Goal: Find specific fact: Find contact information

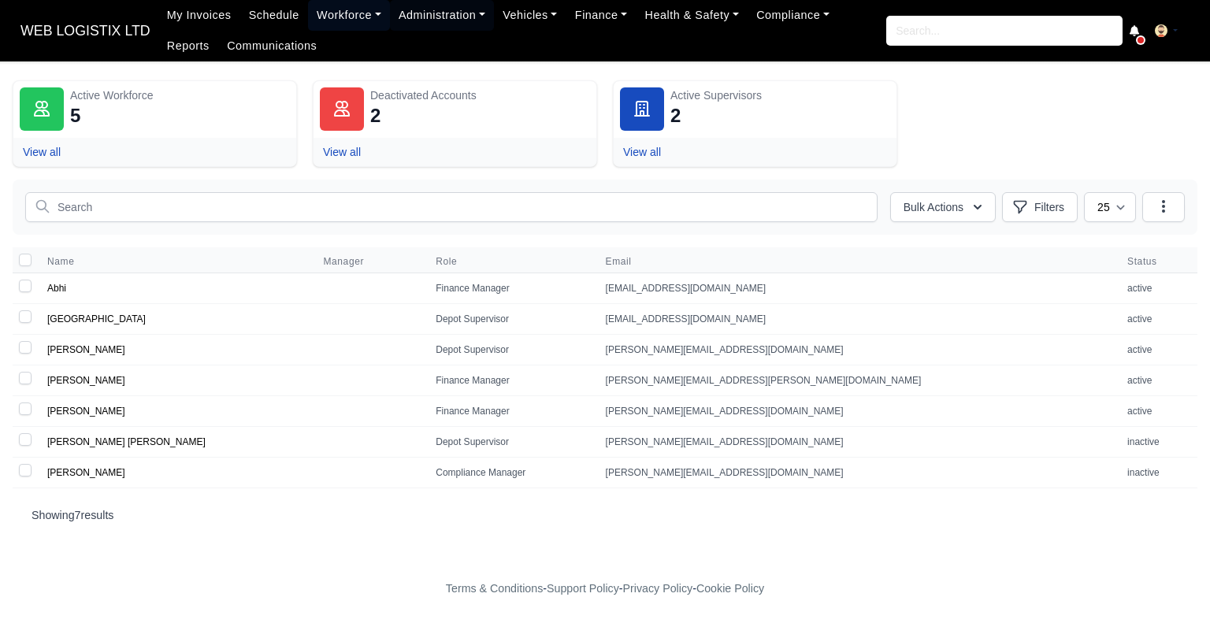
click at [343, 19] on link "Workforce" at bounding box center [349, 15] width 82 height 31
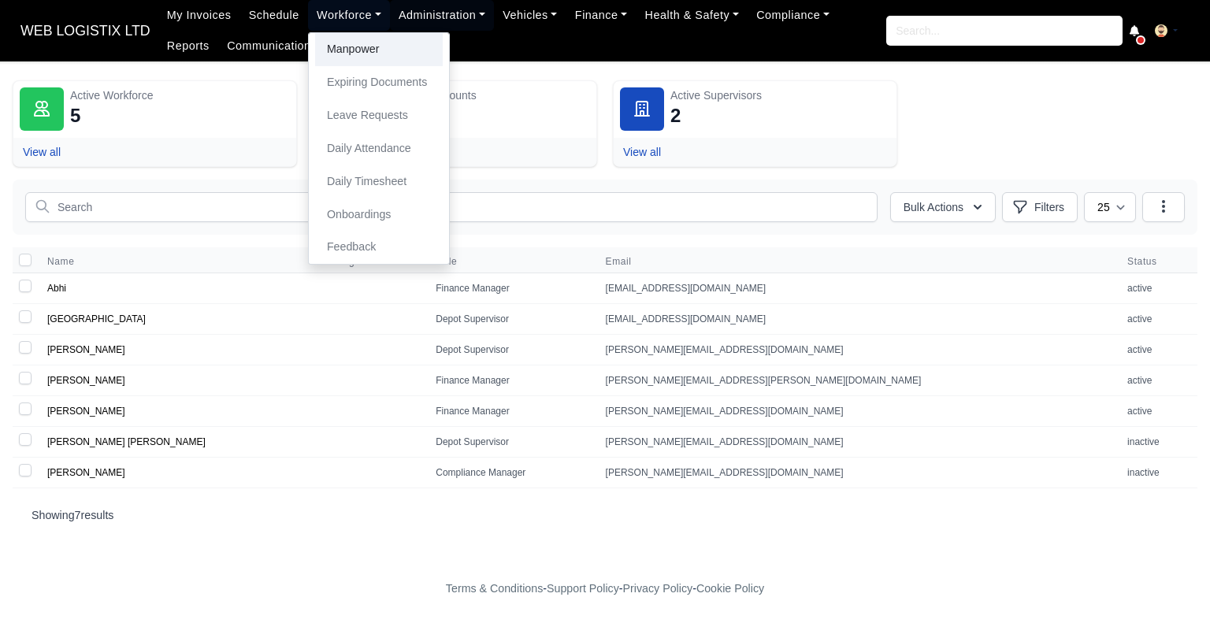
click at [343, 43] on link "Manpower" at bounding box center [379, 49] width 128 height 33
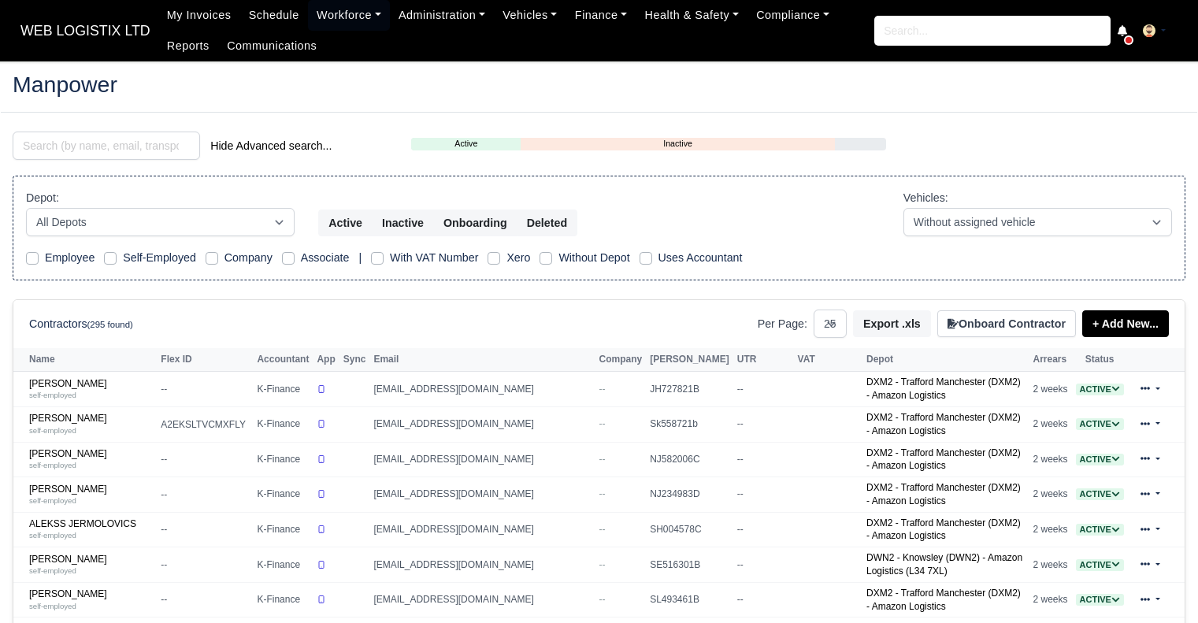
select select "25"
click at [127, 142] on input "search" at bounding box center [106, 146] width 187 height 28
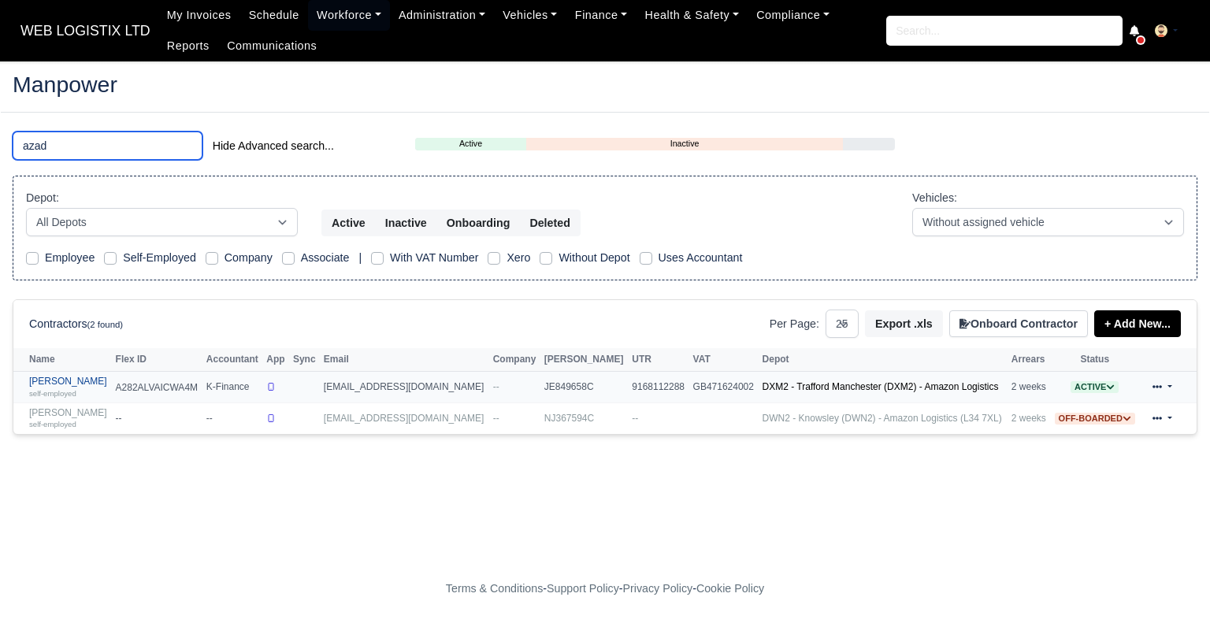
type input "azad"
click at [56, 376] on link "Azad Miah self-employed" at bounding box center [68, 387] width 79 height 23
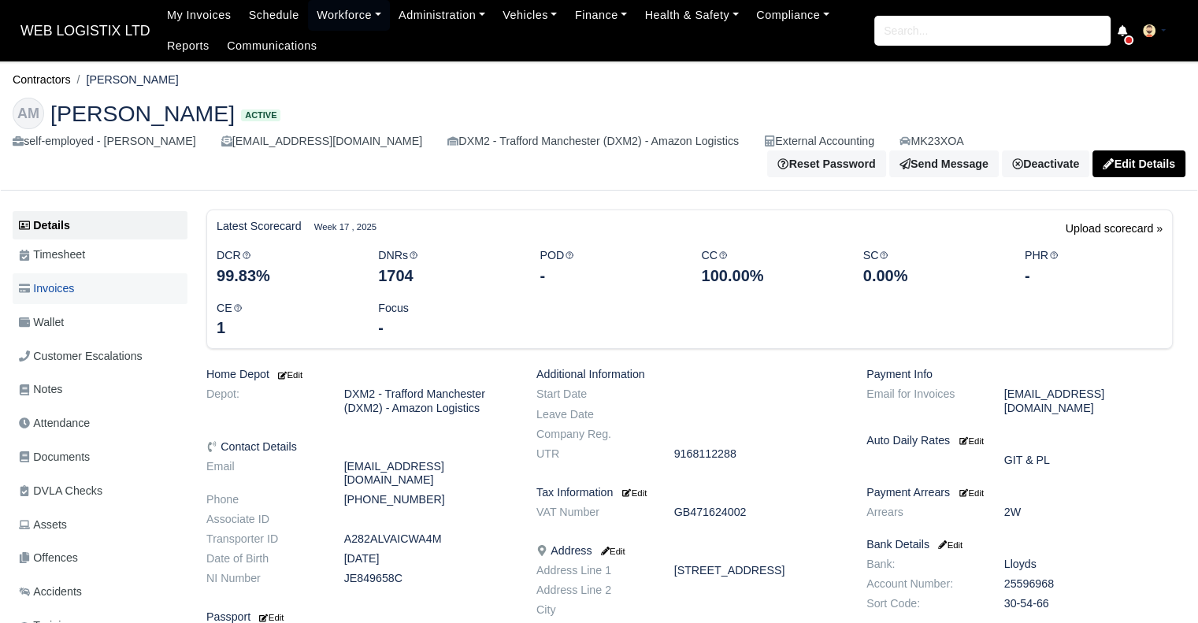
click at [74, 284] on span "Invoices" at bounding box center [46, 289] width 55 height 18
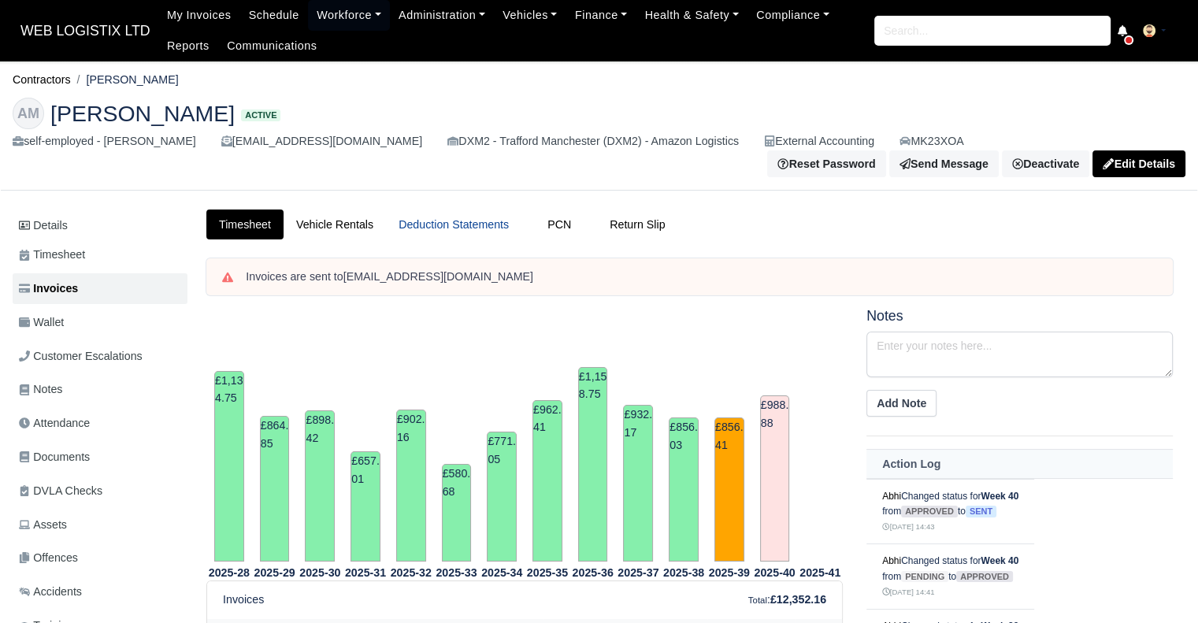
click at [417, 217] on link "Deduction Statements" at bounding box center [453, 224] width 135 height 31
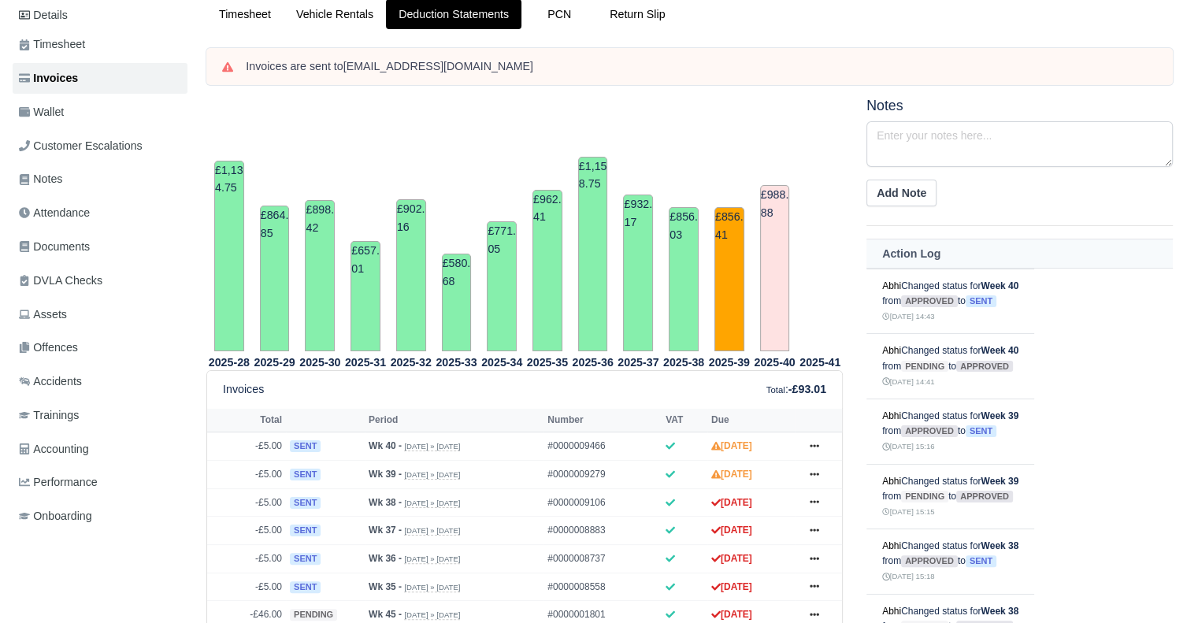
scroll to position [211, 0]
click at [267, 6] on link "Timesheet" at bounding box center [244, 13] width 77 height 31
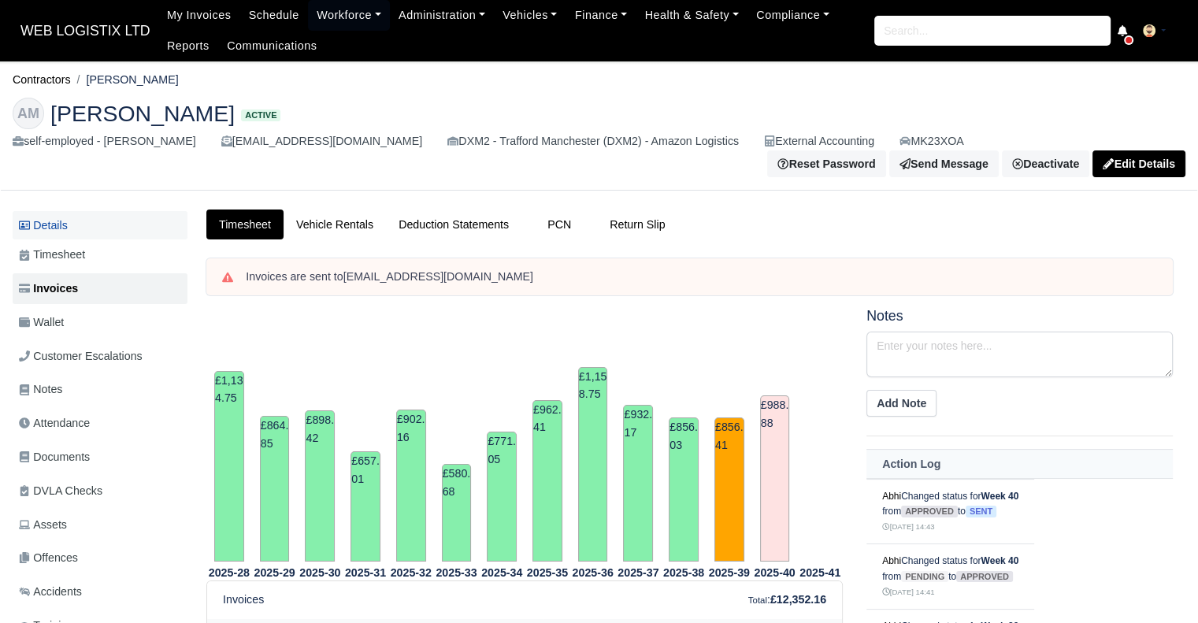
click at [76, 221] on link "Details" at bounding box center [100, 225] width 175 height 29
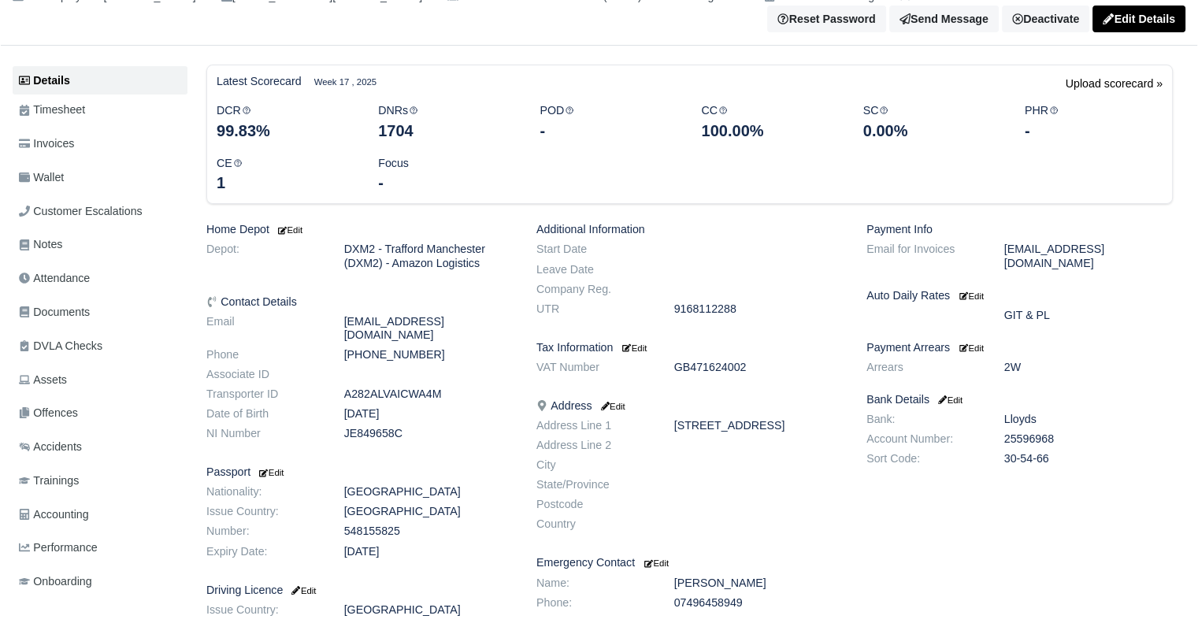
scroll to position [170, 0]
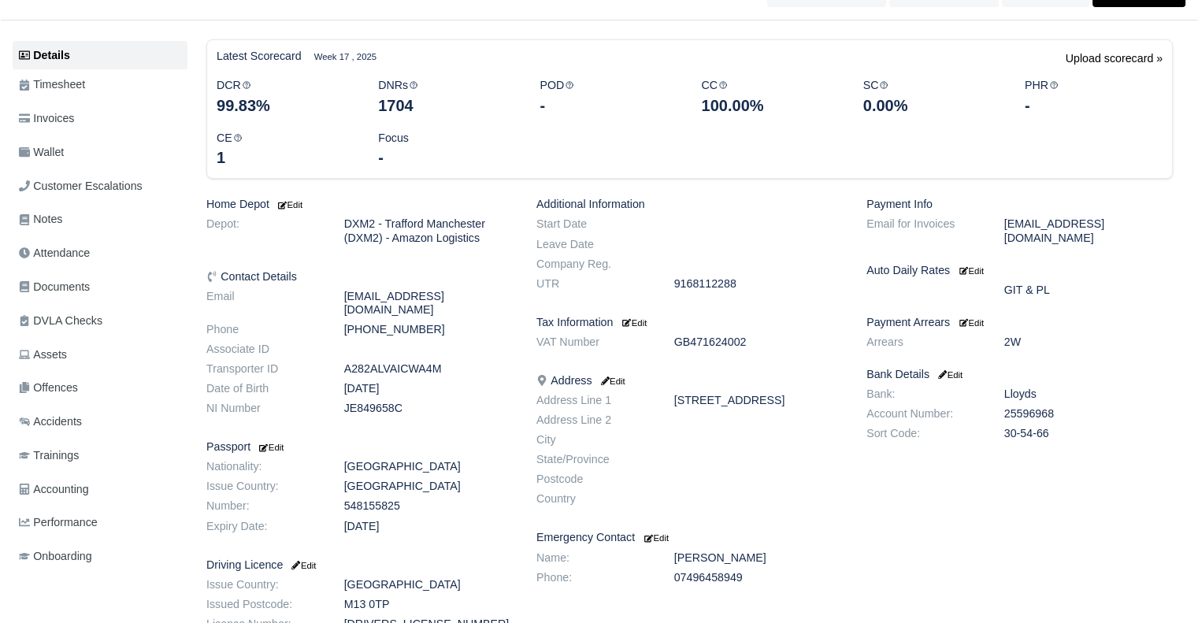
drag, startPoint x: 1088, startPoint y: 415, endPoint x: 862, endPoint y: 374, distance: 230.5
click at [862, 387] on dl "Bank: Lloyds Account Number: 25596968 Sort Code: 30-54-66" at bounding box center [1019, 416] width 330 height 59
copy dl "Bank: Lloyds Account Number: 25596968 Sort Code: 30-54-66"
